Goal: Information Seeking & Learning: Learn about a topic

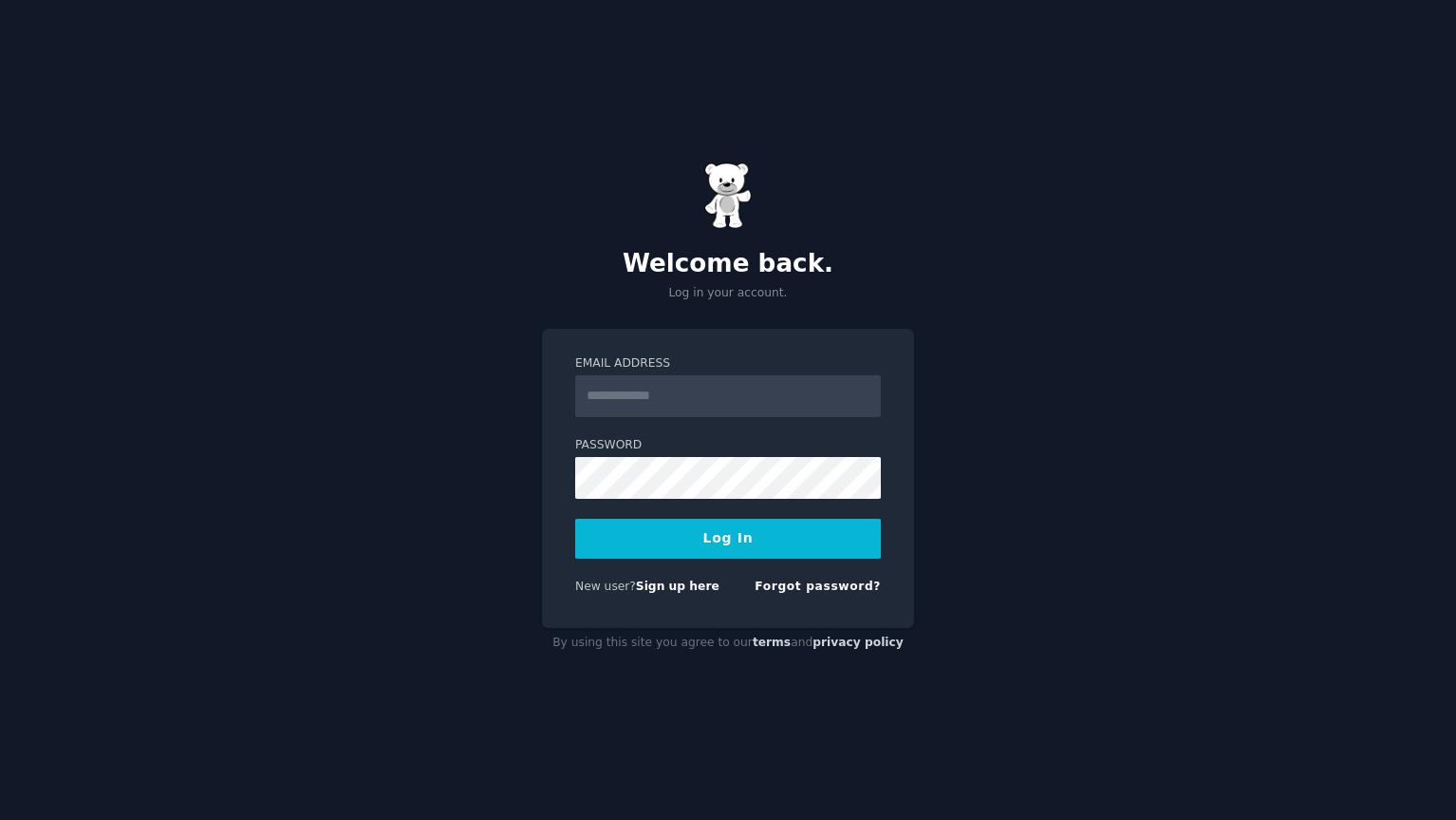
type input "**********"
click at [684, 537] on button "Log In" at bounding box center [728, 539] width 305 height 40
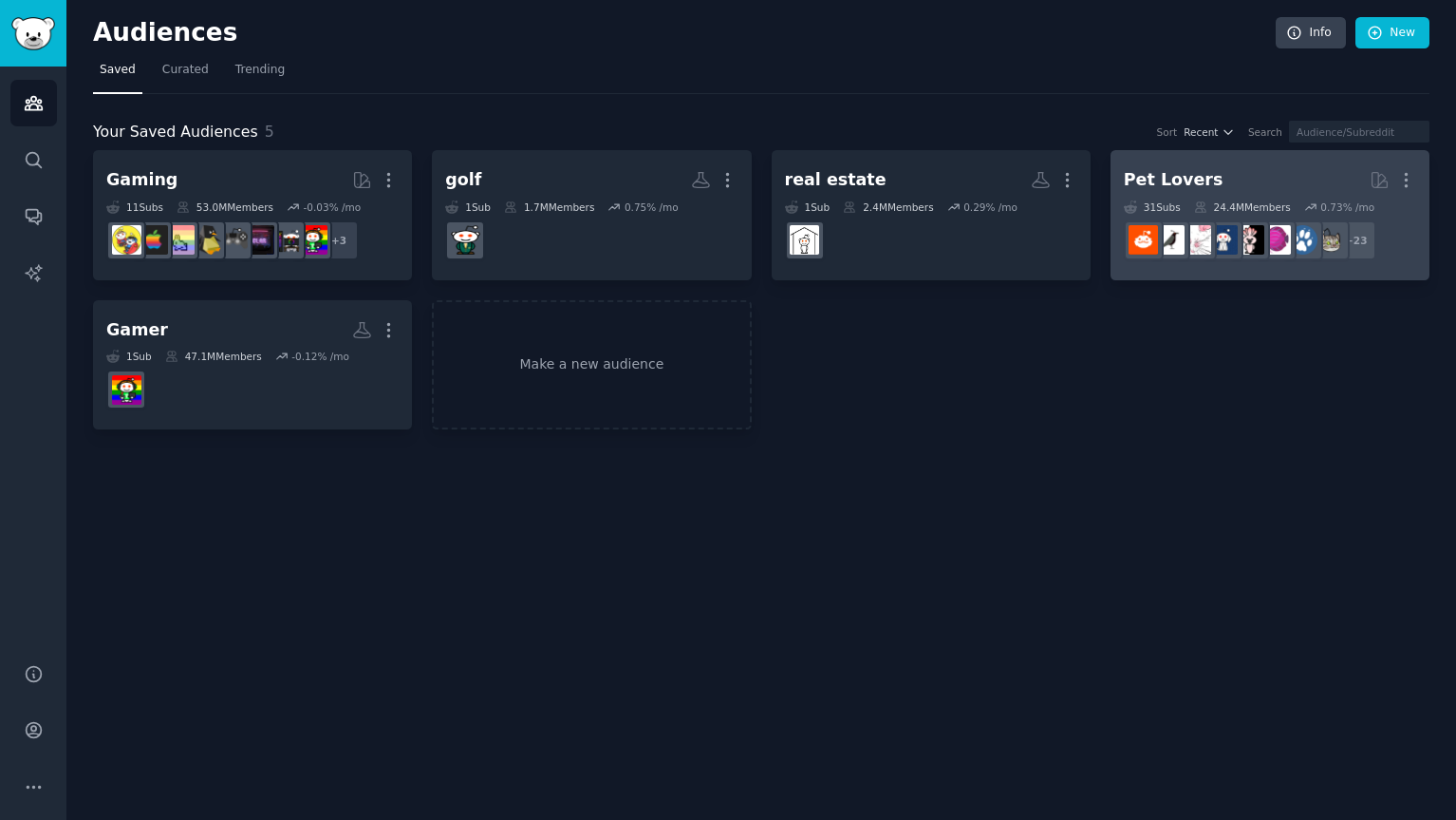
click at [1283, 185] on h2 "Pet Lovers More" at bounding box center [1270, 180] width 293 height 34
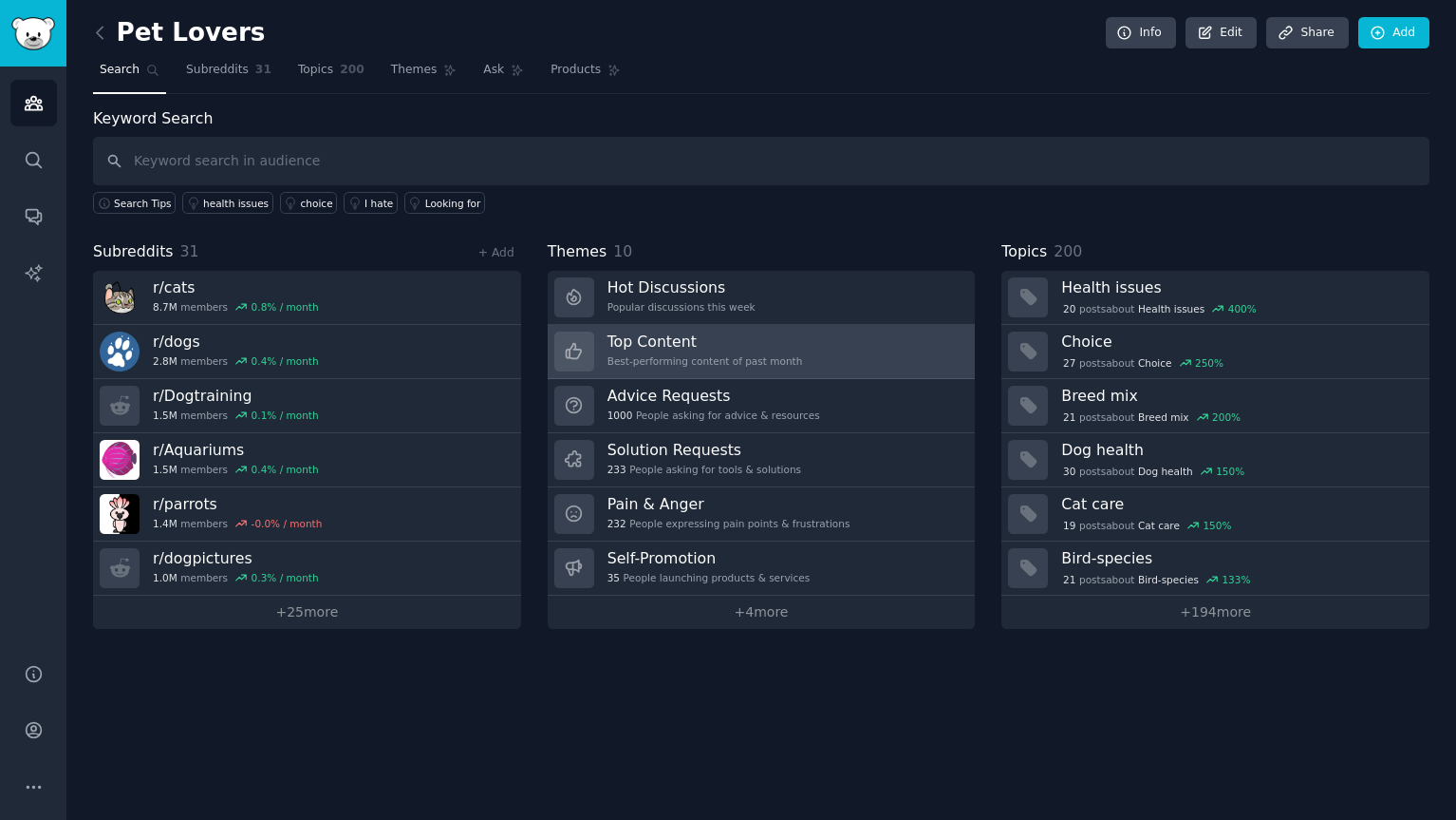
click at [836, 347] on link "Top Content Best-performing content of past month" at bounding box center [762, 351] width 428 height 54
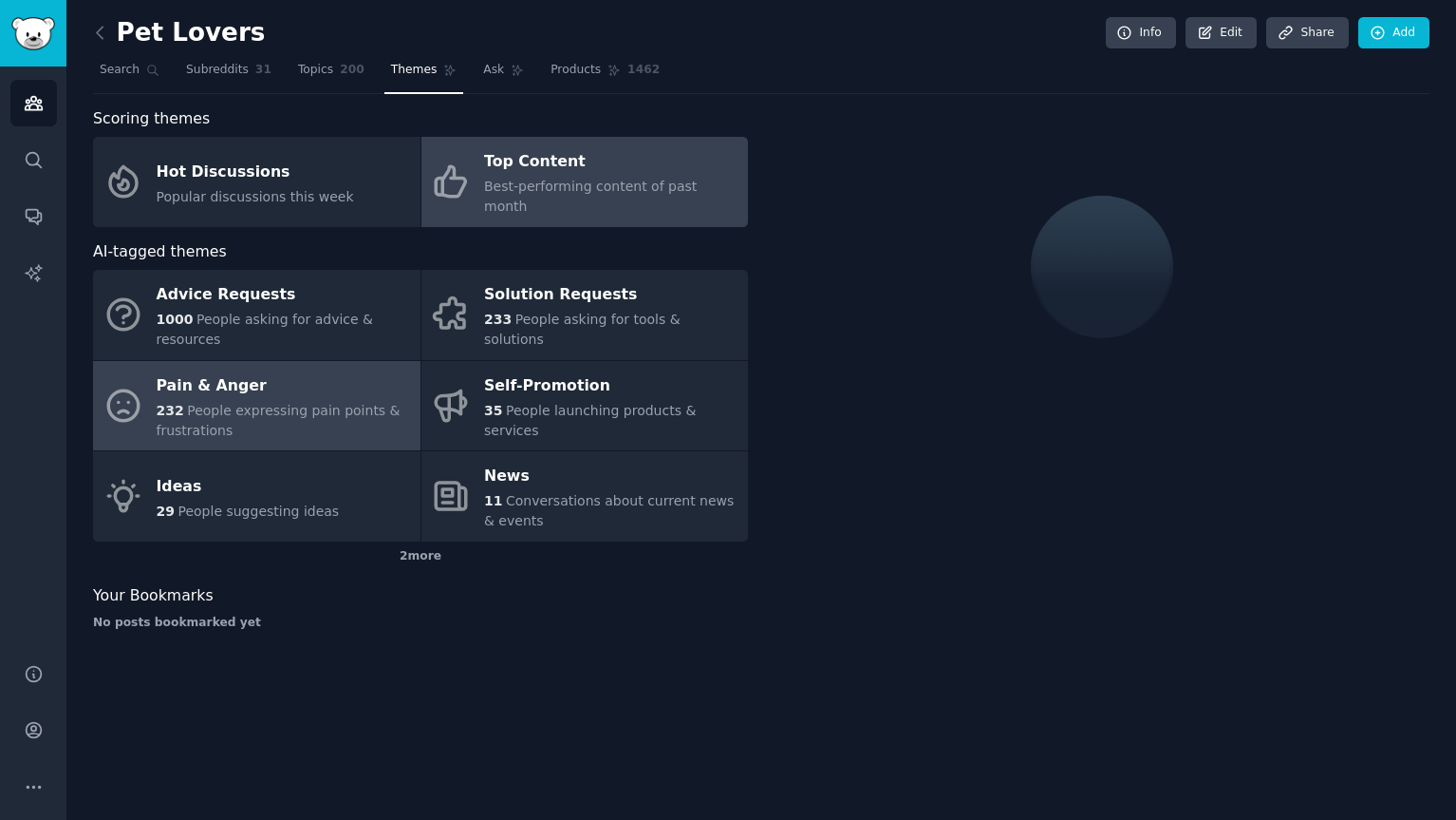
click at [371, 374] on div "Pain & Anger" at bounding box center [283, 386] width 254 height 31
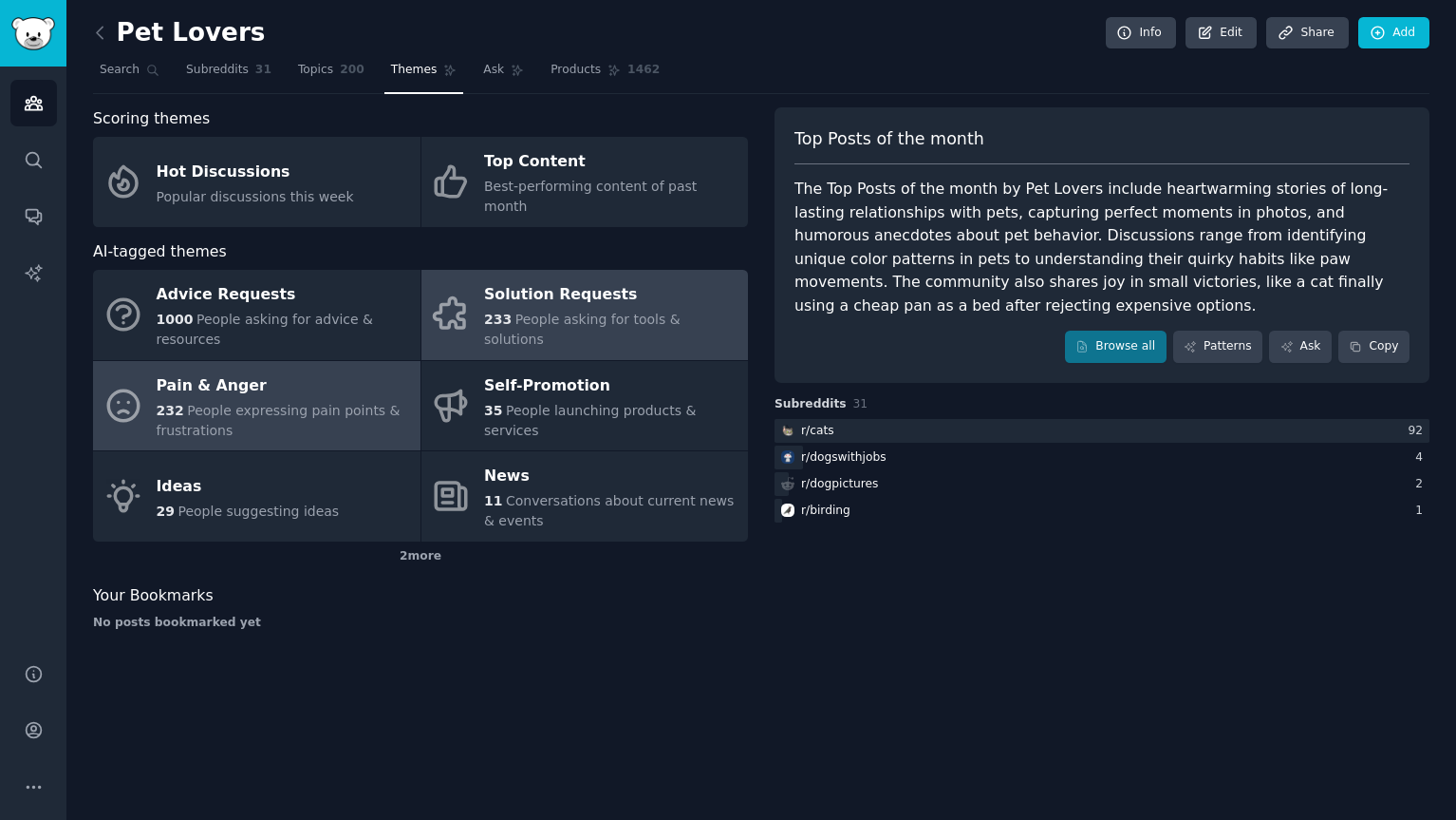
click at [658, 290] on div "Solution Requests" at bounding box center [610, 296] width 254 height 31
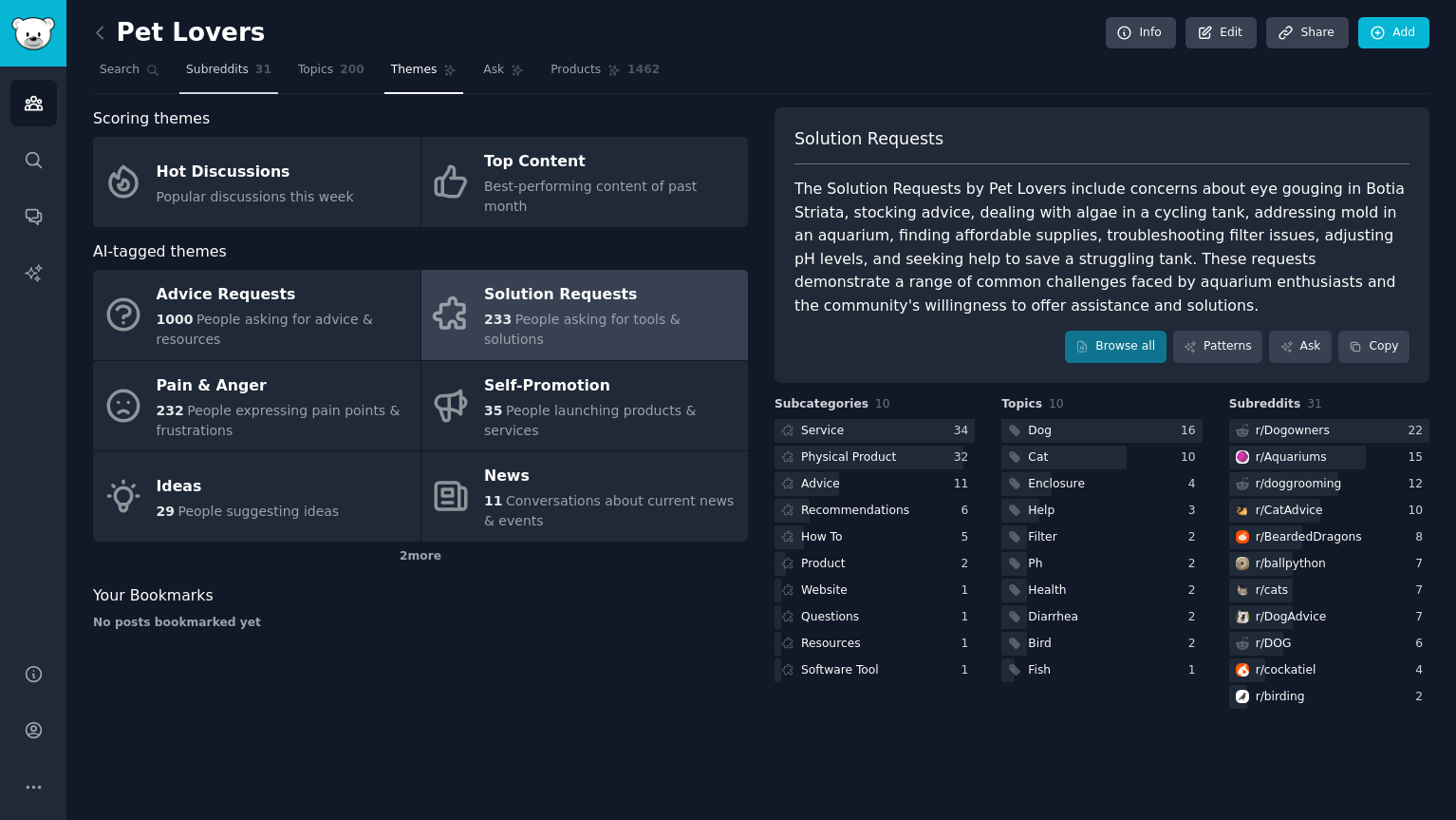
click at [245, 75] on span "Subreddits" at bounding box center [217, 70] width 62 height 17
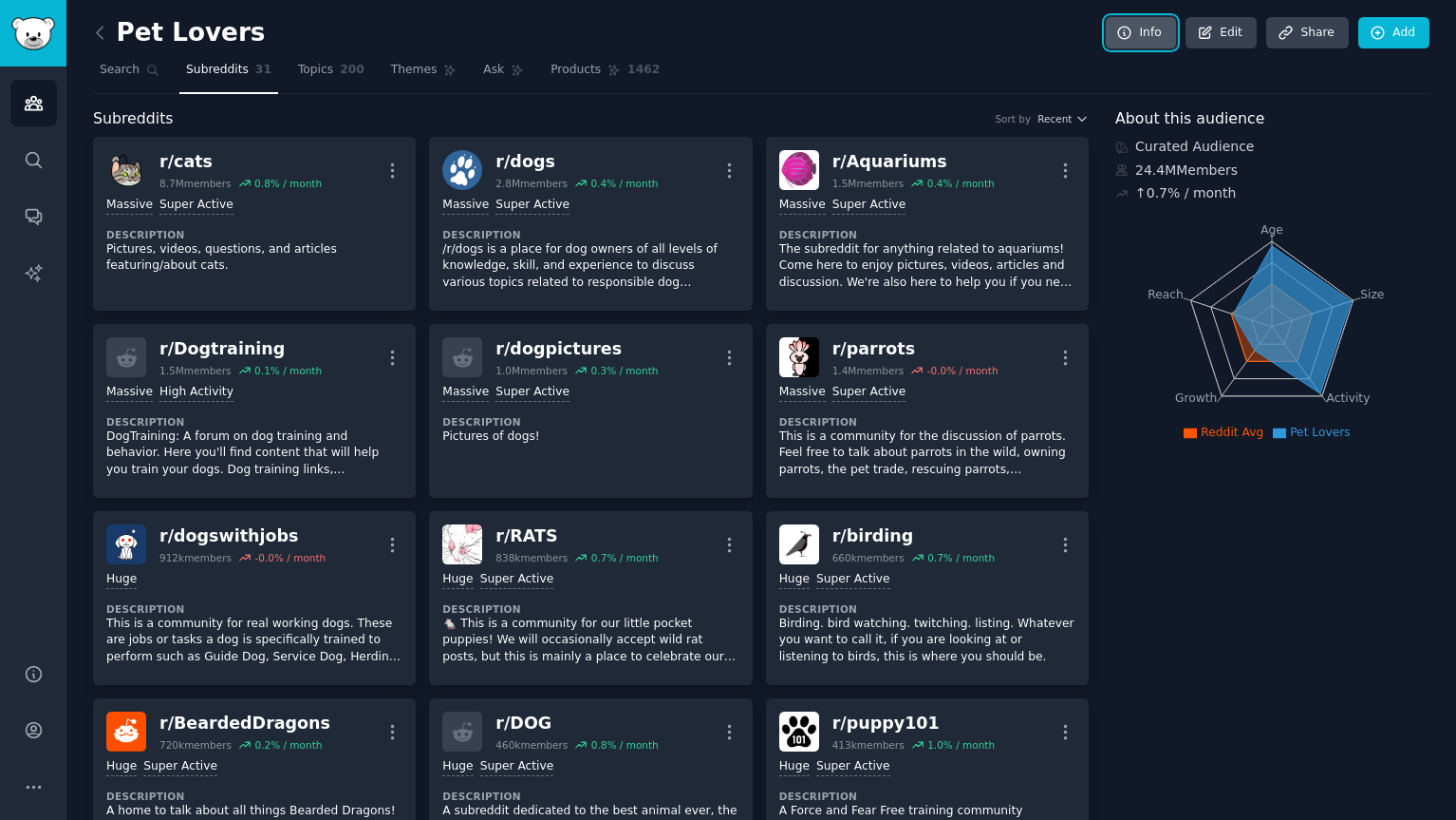
click at [1156, 30] on link "Info" at bounding box center [1140, 34] width 70 height 33
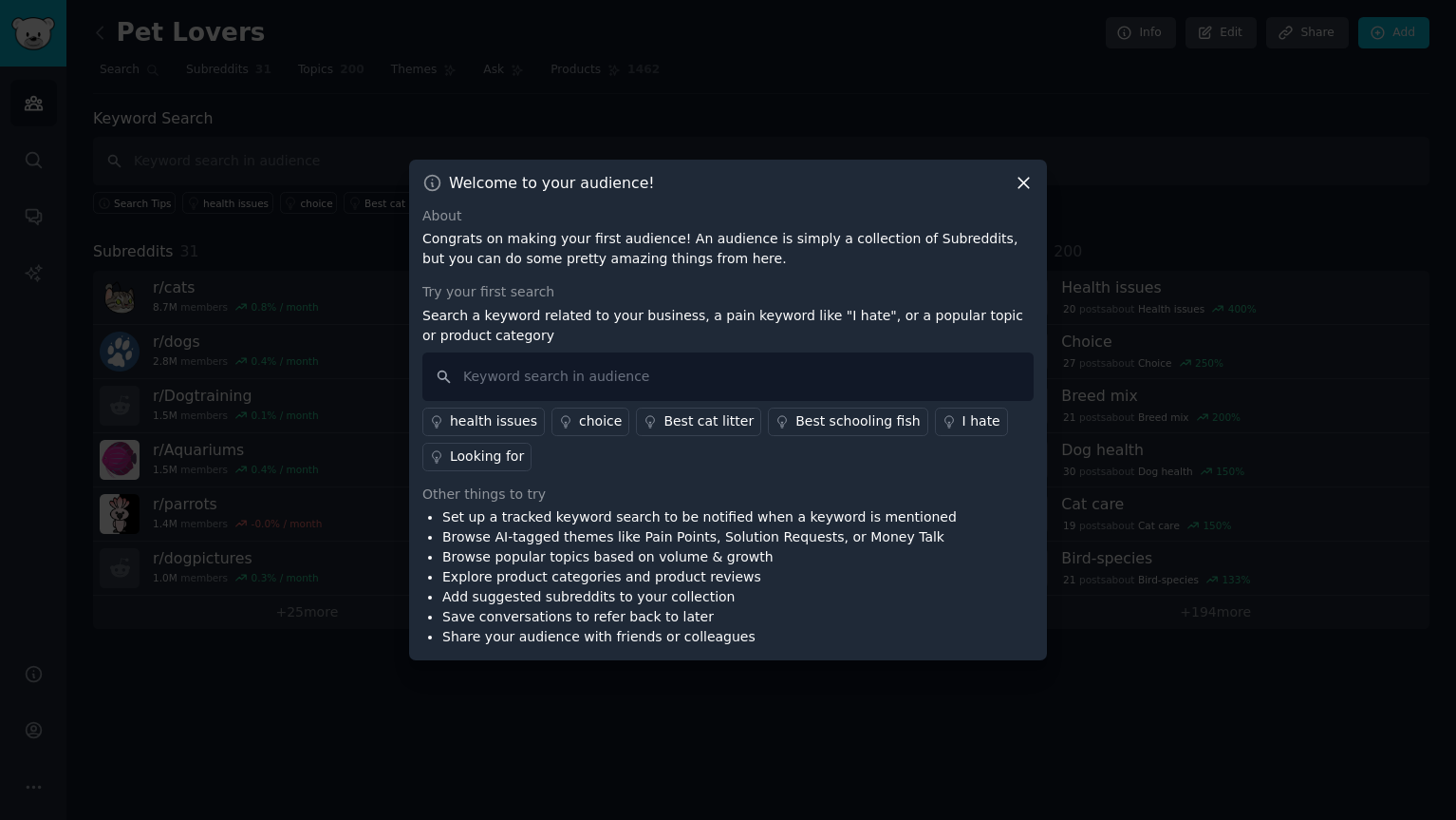
click at [1024, 184] on icon at bounding box center [1023, 182] width 11 height 11
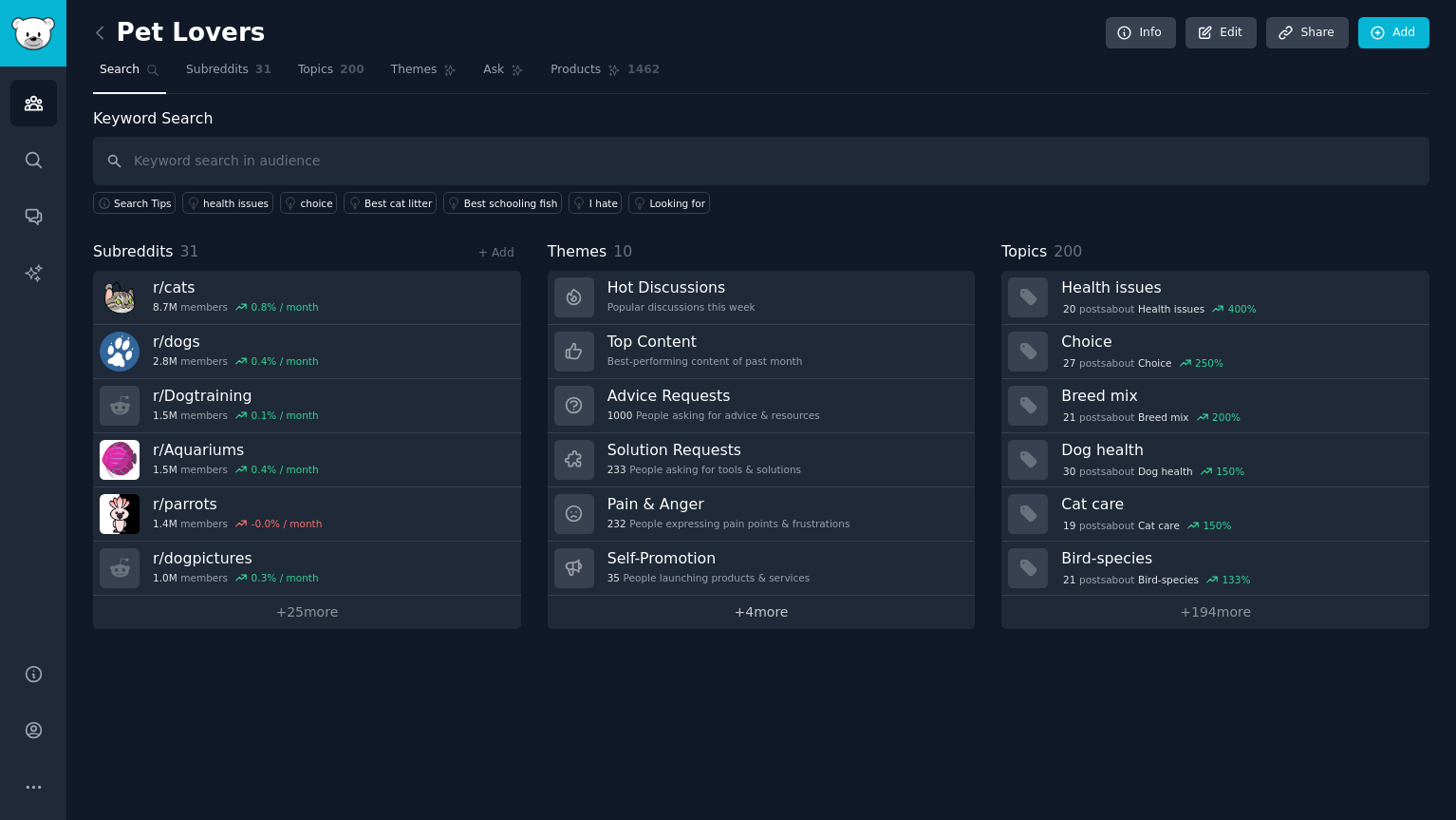
click at [761, 622] on link "+ 4 more" at bounding box center [762, 612] width 428 height 34
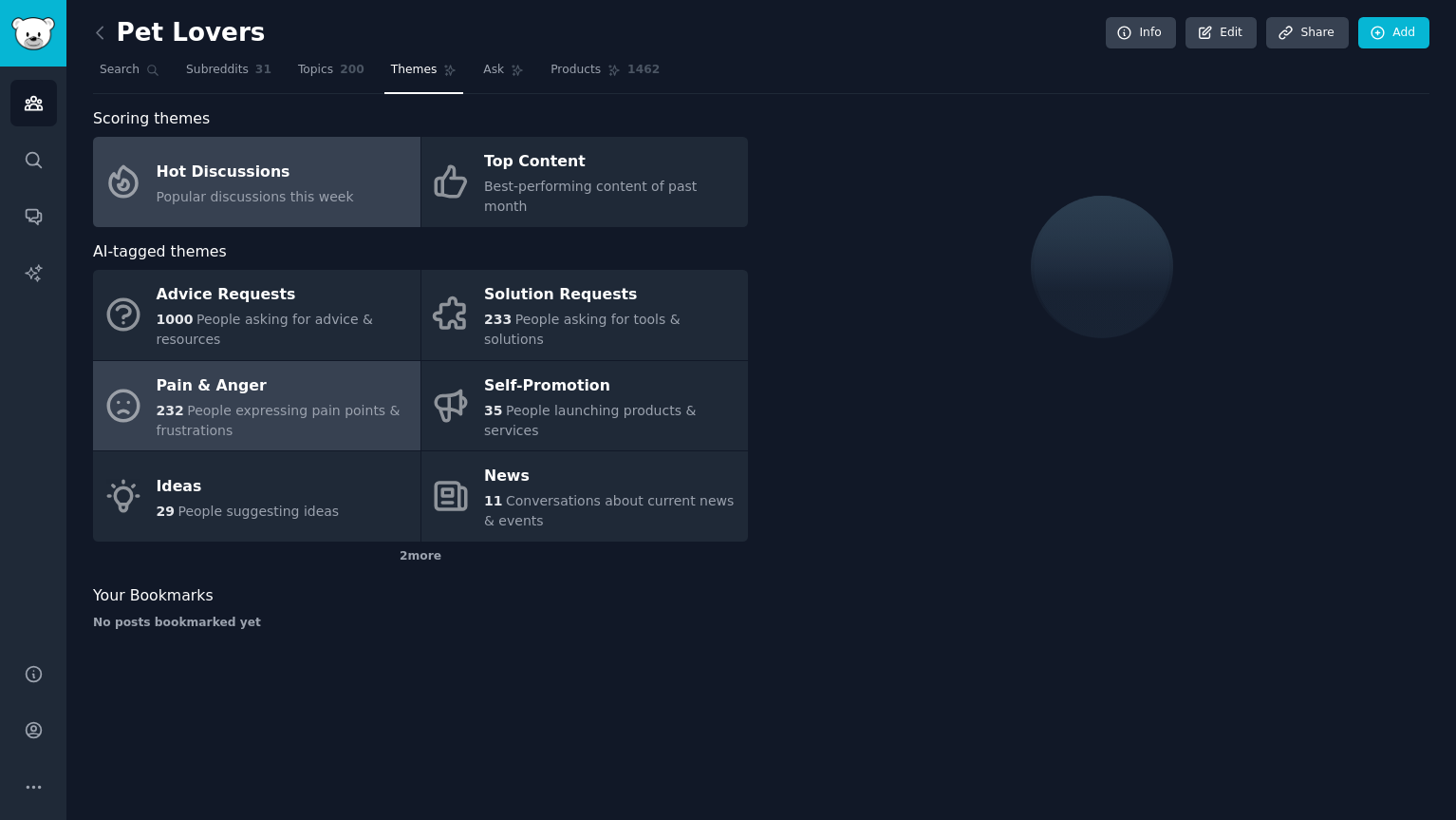
click at [322, 408] on div "232 People expressing pain points & frustrations" at bounding box center [283, 421] width 254 height 40
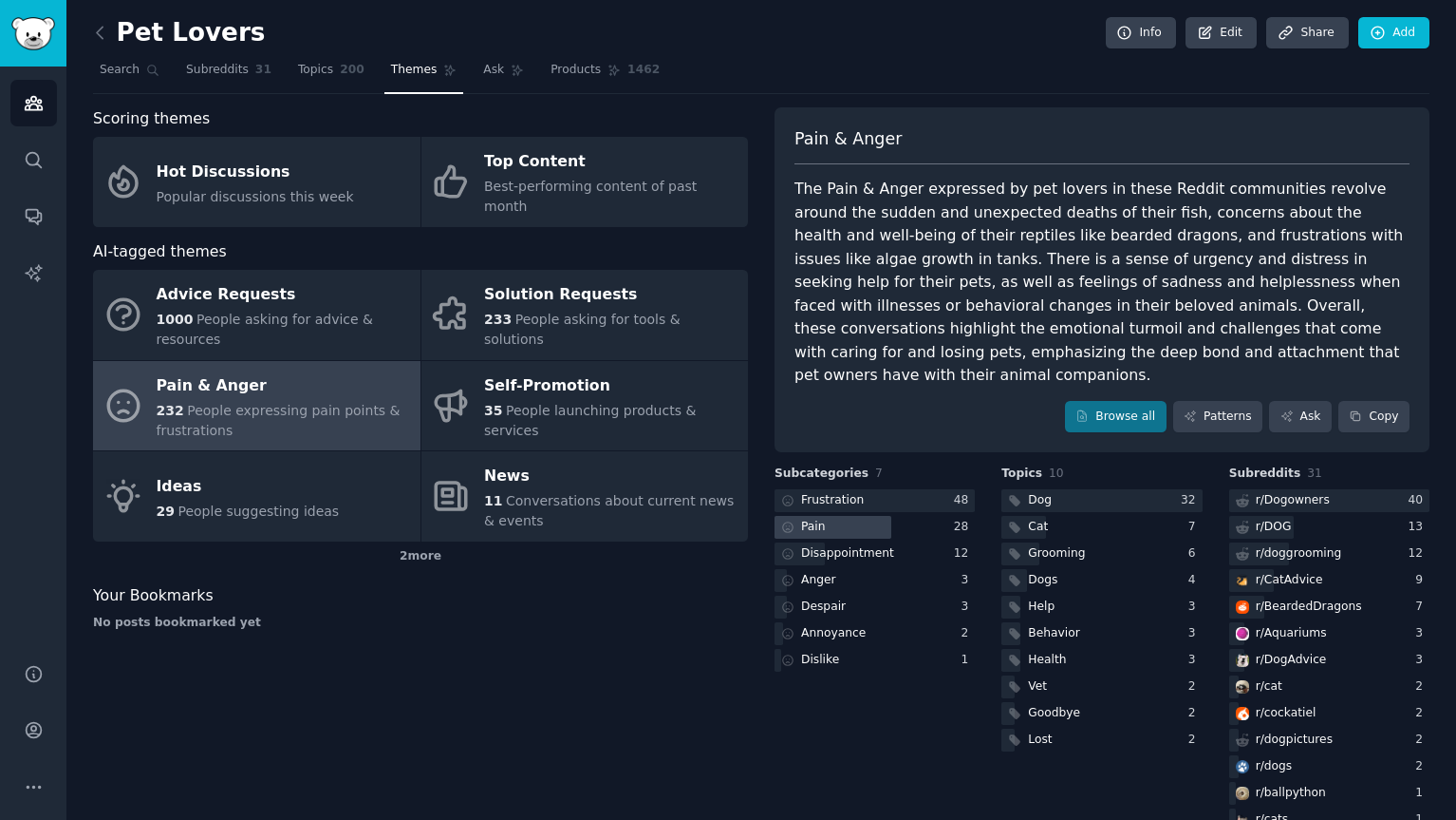
click at [915, 516] on div "Pain" at bounding box center [874, 527] width 201 height 24
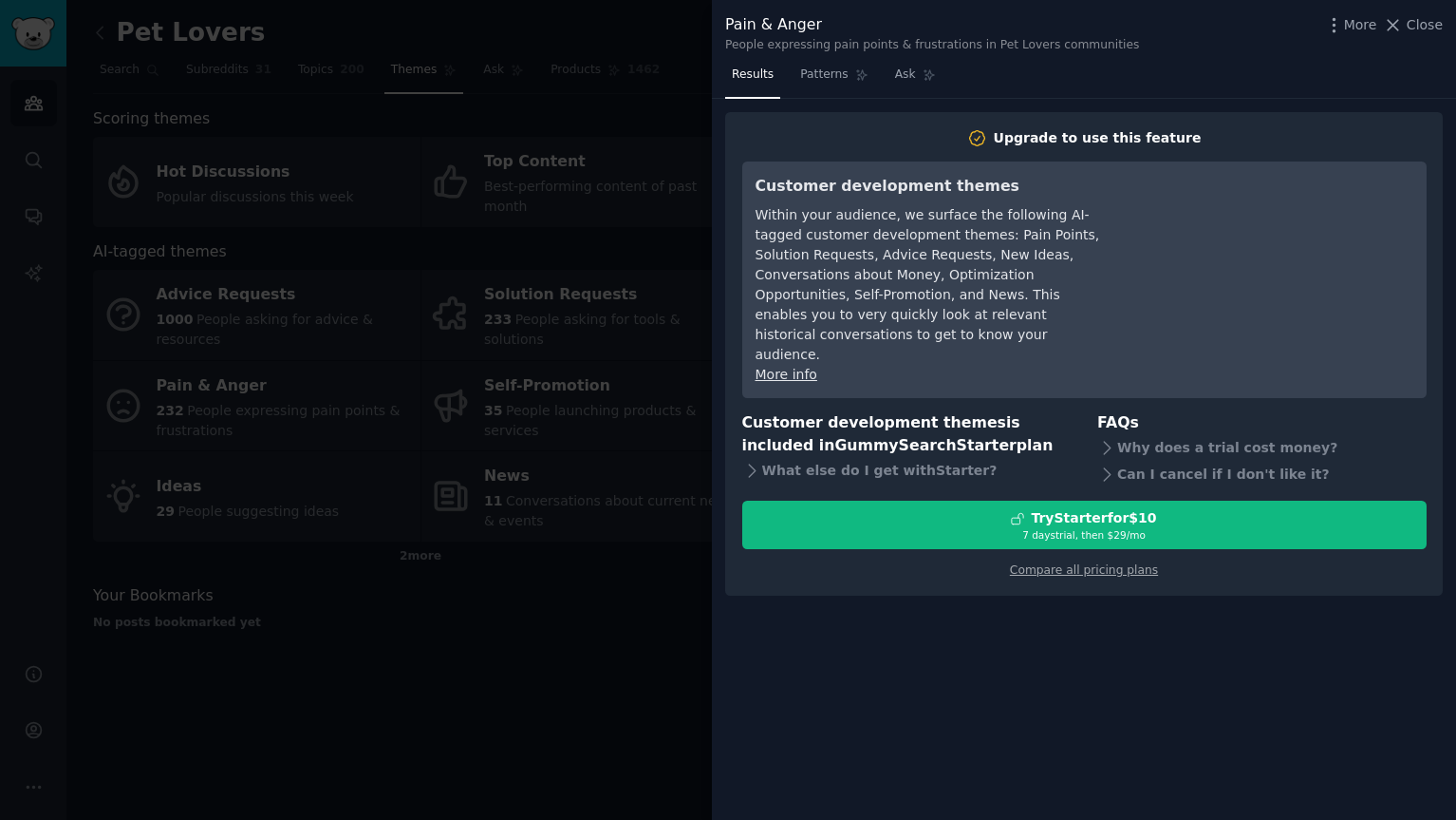
click at [704, 609] on div at bounding box center [728, 410] width 1456 height 820
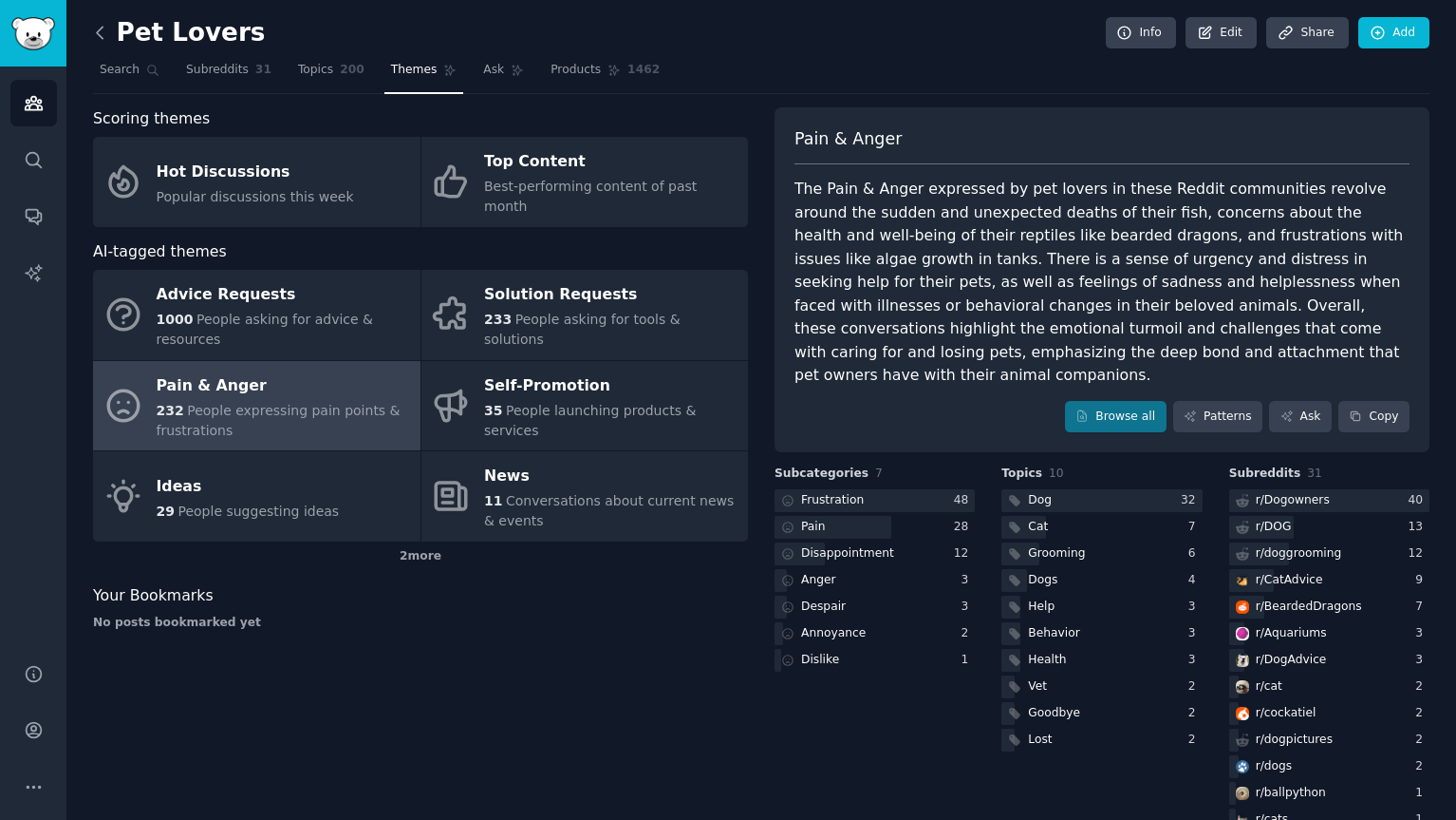
click at [109, 29] on icon at bounding box center [100, 33] width 20 height 20
